Goal: Navigation & Orientation: Find specific page/section

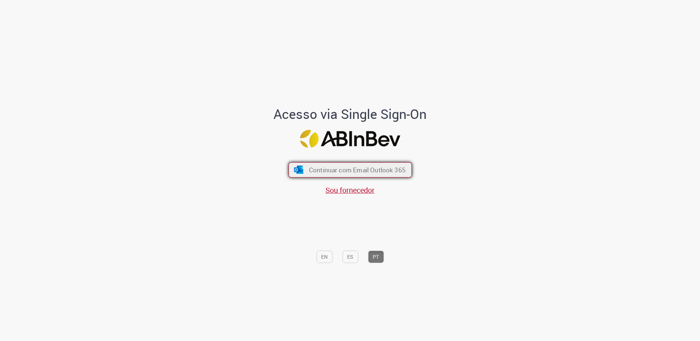
click at [309, 167] on span "Continuar com Email Outlook 365" at bounding box center [357, 170] width 97 height 8
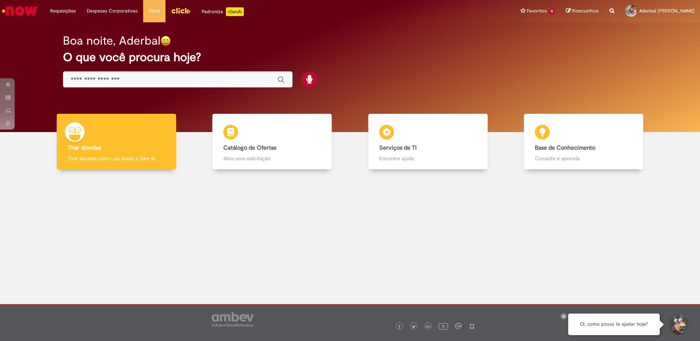
click at [184, 12] on img "Menu Cabeçalho" at bounding box center [181, 10] width 20 height 11
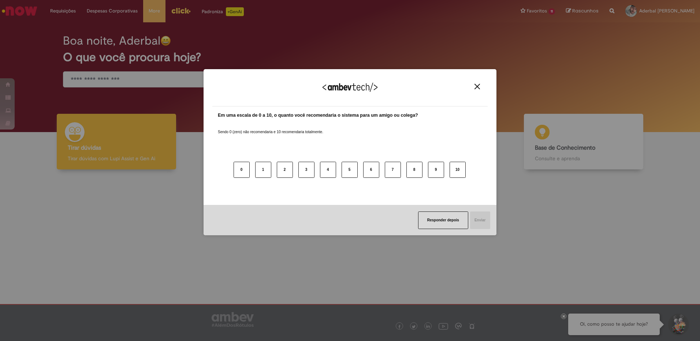
click at [476, 87] on img "Close" at bounding box center [477, 86] width 5 height 5
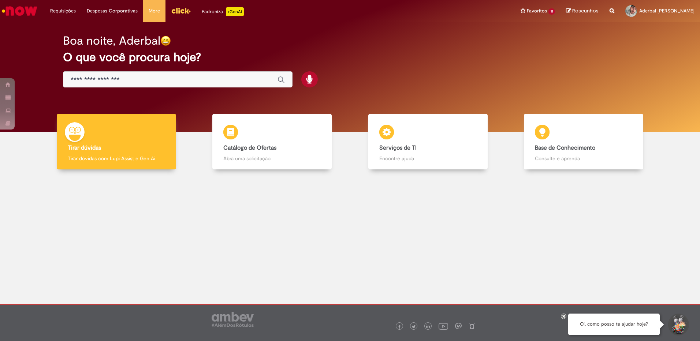
click at [181, 11] on img "Menu Cabeçalho" at bounding box center [181, 10] width 20 height 11
